Goal: Task Accomplishment & Management: Use online tool/utility

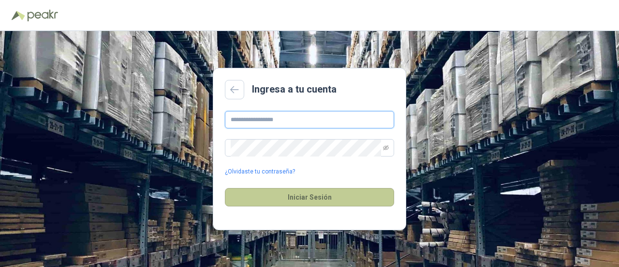
type input "**********"
click at [322, 196] on button "Iniciar Sesión" at bounding box center [309, 197] width 169 height 18
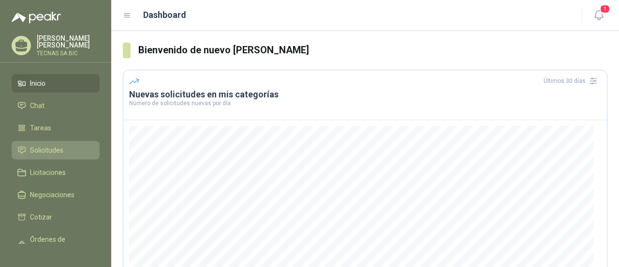
click at [54, 156] on link "Solicitudes" at bounding box center [56, 150] width 88 height 18
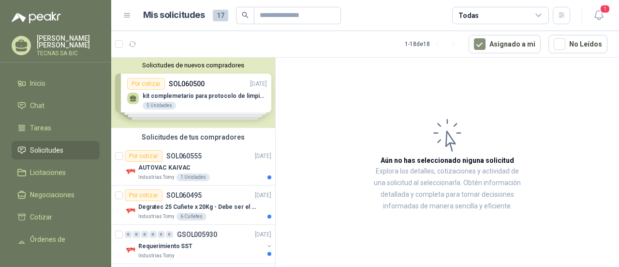
click at [212, 98] on div "Solicitudes de nuevos compradores Por cotizar SOL060500 [DATE] kit complemetari…" at bounding box center [193, 93] width 164 height 70
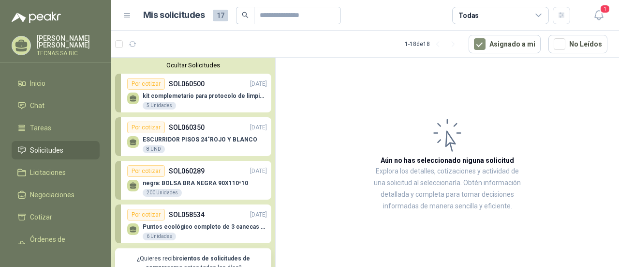
click at [222, 89] on div "Por cotizar SOL060500 [DATE]" at bounding box center [197, 84] width 140 height 12
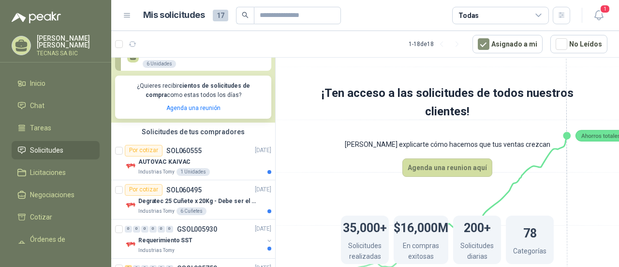
scroll to position [193, 0]
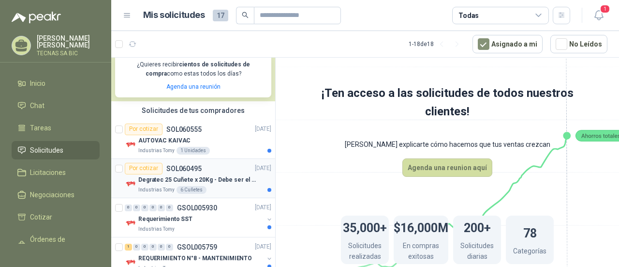
click at [149, 169] on div "Por cotizar" at bounding box center [144, 169] width 38 height 12
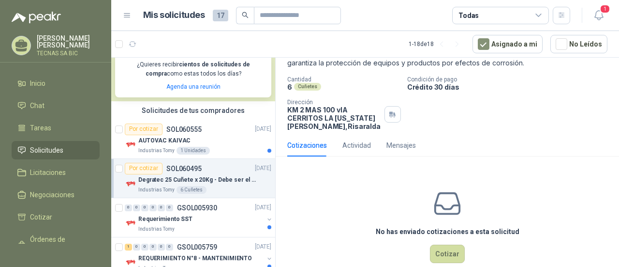
scroll to position [97, 0]
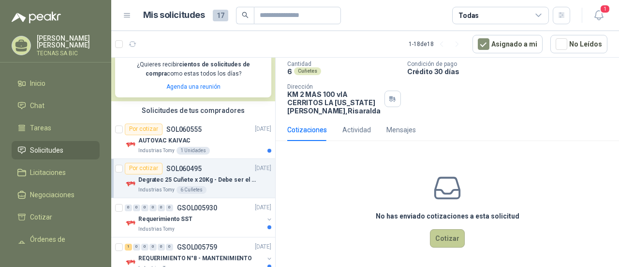
click at [451, 233] on button "Cotizar" at bounding box center [447, 238] width 35 height 18
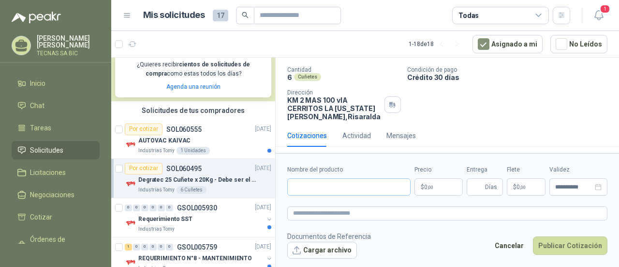
scroll to position [91, 0]
click at [340, 188] on input "Nombre del producto" at bounding box center [348, 186] width 123 height 17
paste input "**********"
type input "**********"
click at [428, 186] on span ",00" at bounding box center [431, 186] width 6 height 5
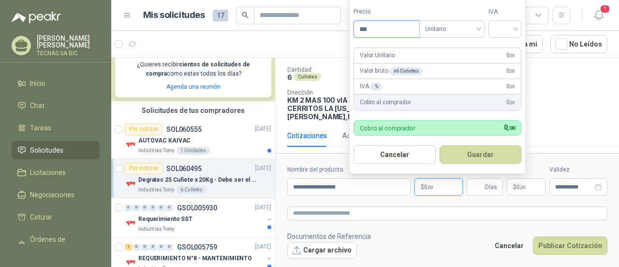
paste input "******"
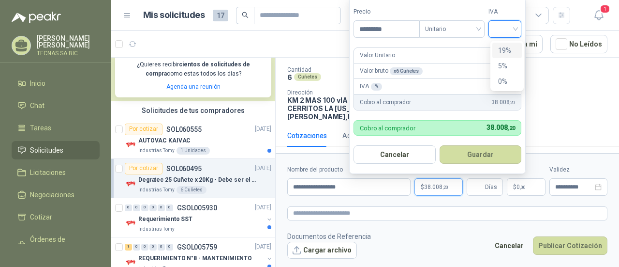
click at [514, 30] on input "search" at bounding box center [504, 28] width 21 height 15
click at [507, 53] on div "19%" at bounding box center [507, 50] width 18 height 11
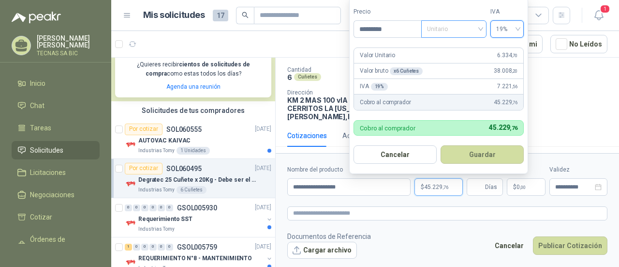
click at [481, 30] on span "Unitario" at bounding box center [454, 29] width 54 height 15
drag, startPoint x: 390, startPoint y: 29, endPoint x: 312, endPoint y: 24, distance: 78.5
click at [314, 24] on body "[PERSON_NAME] TECNAS SA BIC Inicio Chat Tareas Solicitudes Licitaciones Negocia…" at bounding box center [309, 133] width 619 height 267
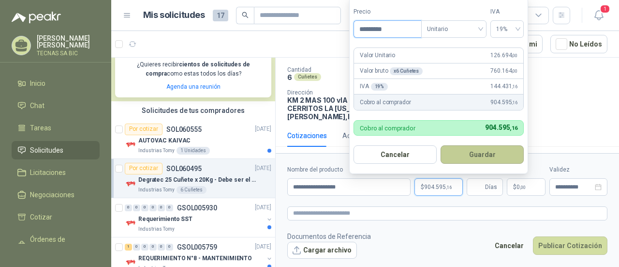
type input "*********"
click at [473, 161] on button "Guardar" at bounding box center [482, 154] width 83 height 18
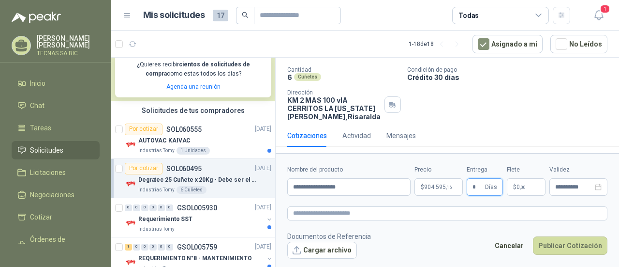
type input "*"
click at [494, 213] on textarea at bounding box center [447, 213] width 320 height 14
click at [333, 248] on button "Cargar archivo" at bounding box center [322, 249] width 70 height 17
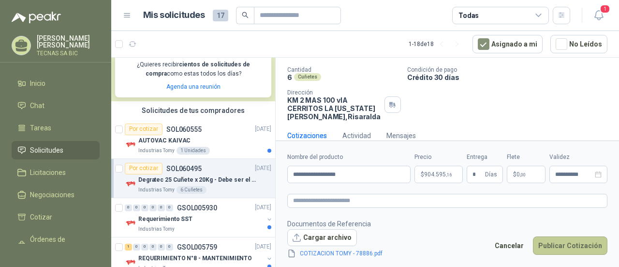
click at [579, 244] on button "Publicar Cotización" at bounding box center [570, 245] width 74 height 18
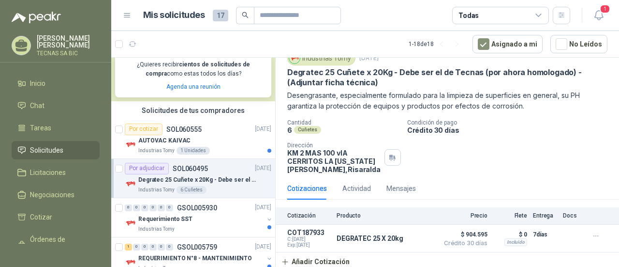
scroll to position [0, 0]
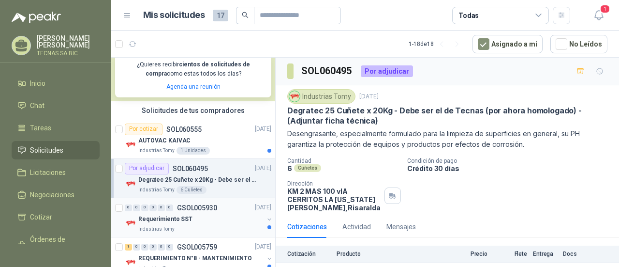
click at [232, 232] on div "Industrias Tomy" at bounding box center [200, 229] width 125 height 8
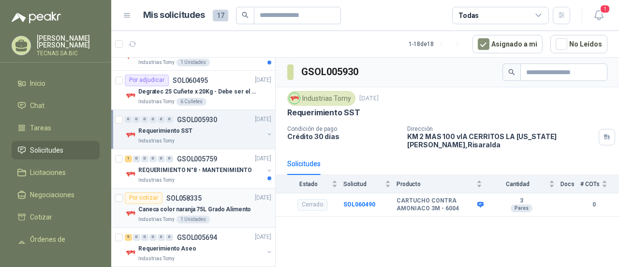
scroll to position [290, 0]
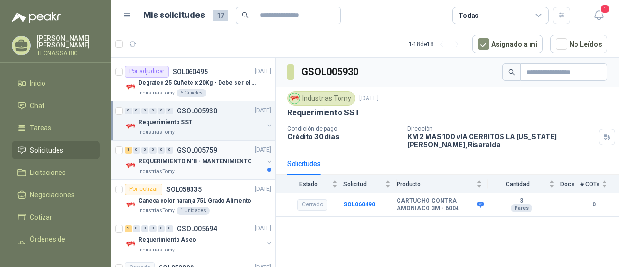
click at [193, 161] on p "REQUERIMIENTO N°8 - MANTENIMIENTO" at bounding box center [195, 161] width 114 height 9
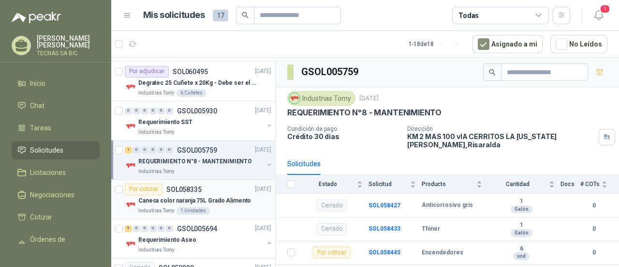
click at [175, 198] on p "Caneca color naranja 75L Grado Alimento" at bounding box center [194, 200] width 113 height 9
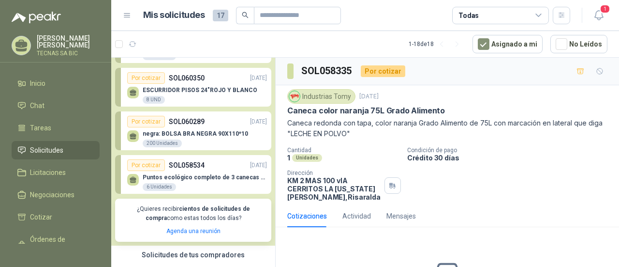
scroll to position [48, 0]
click at [54, 146] on span "Solicitudes" at bounding box center [46, 150] width 33 height 11
